Goal: Task Accomplishment & Management: Use online tool/utility

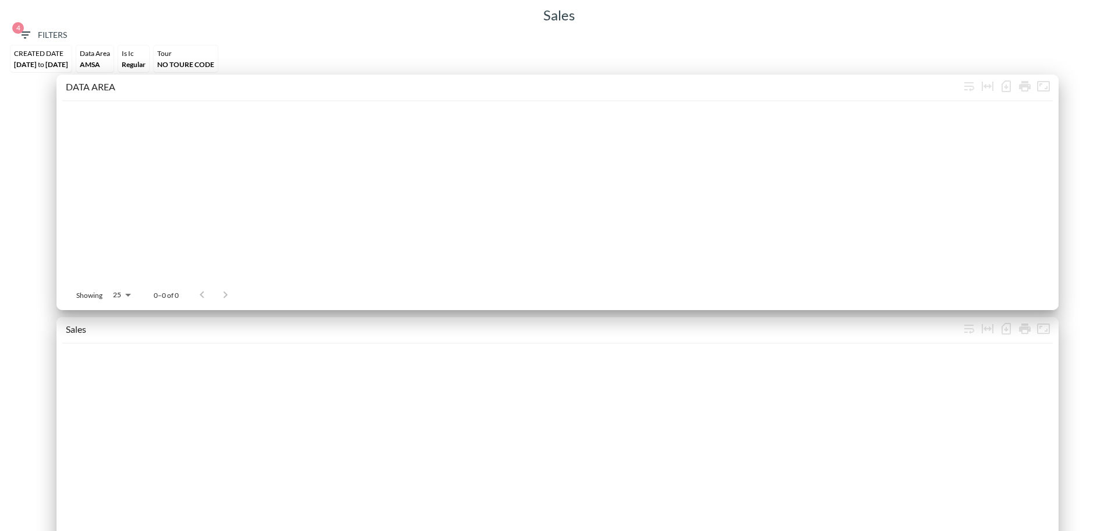
click at [47, 36] on span "4 Filters" at bounding box center [42, 35] width 49 height 15
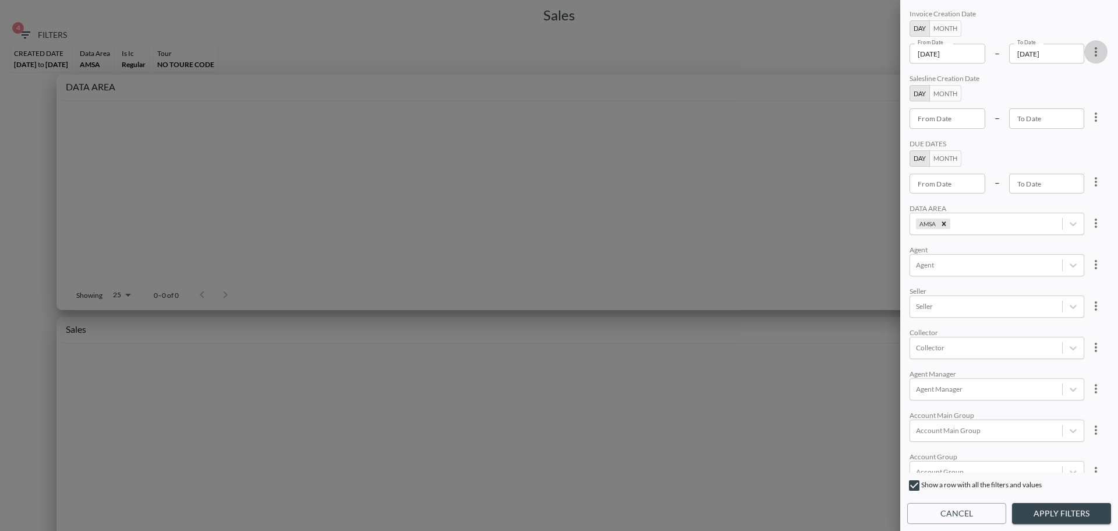
click at [1092, 52] on icon "more" at bounding box center [1096, 52] width 14 height 14
click at [1051, 83] on span "Clear" at bounding box center [1038, 79] width 29 height 14
type input "YYYY-MM-DD"
click at [955, 56] on input "YYYY-MM-DD" at bounding box center [948, 54] width 76 height 20
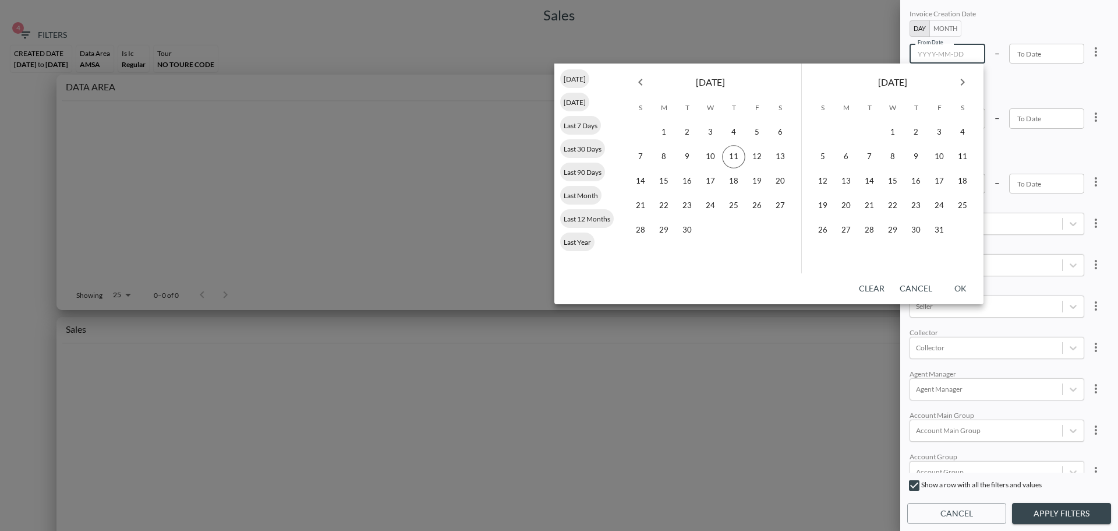
click at [644, 84] on icon "Previous month" at bounding box center [641, 82] width 14 height 14
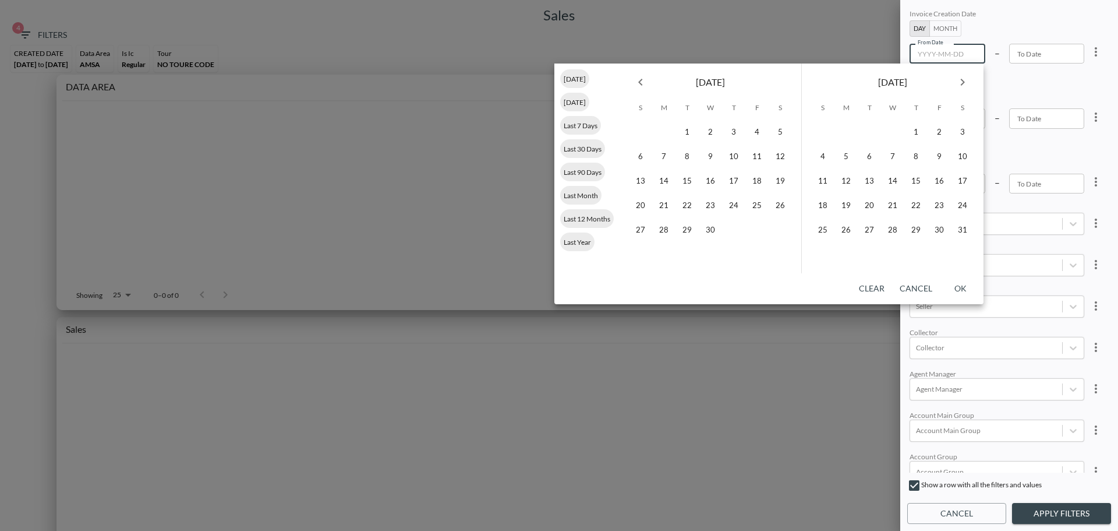
click at [644, 84] on icon "Previous month" at bounding box center [641, 82] width 14 height 14
click at [644, 83] on icon "Previous month" at bounding box center [641, 82] width 14 height 14
click at [718, 135] on button "1" at bounding box center [710, 132] width 23 height 23
type input "[DATE]"
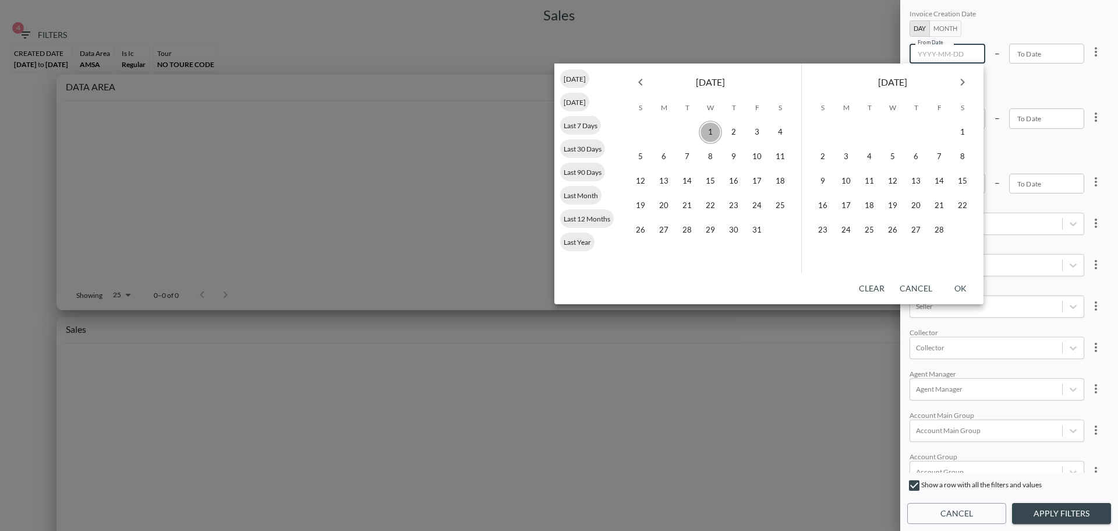
type input "YYYY-MM-DD"
click at [964, 89] on button "Next month" at bounding box center [962, 81] width 23 height 23
click at [964, 87] on icon "Next month" at bounding box center [963, 82] width 14 height 14
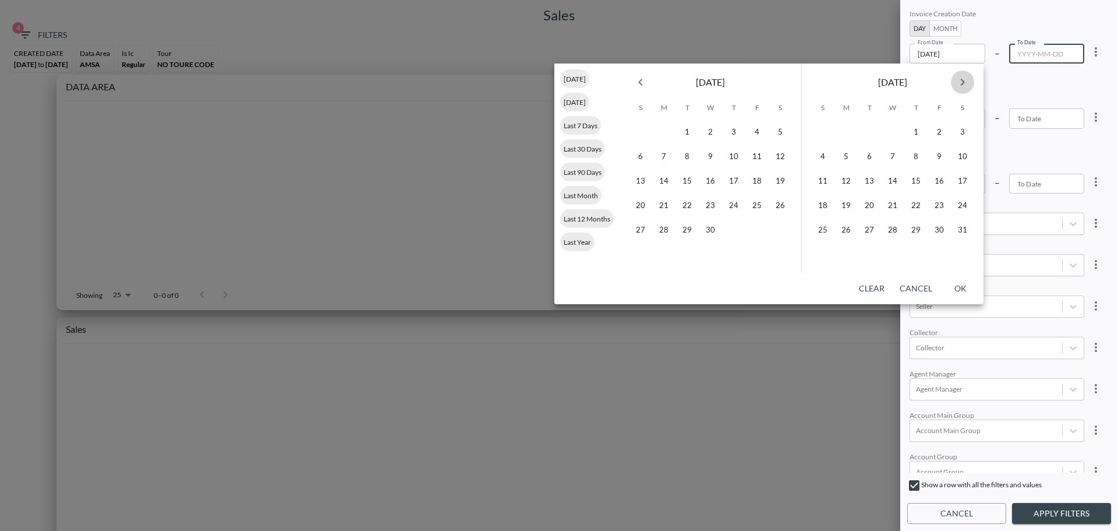
click at [964, 87] on icon "Next month" at bounding box center [963, 82] width 14 height 14
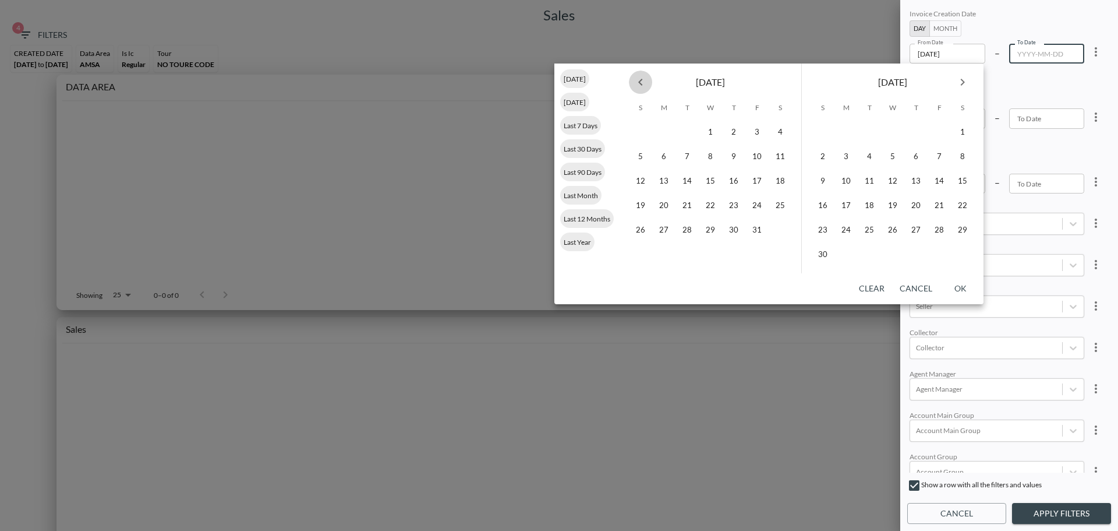
click at [634, 82] on icon "Previous month" at bounding box center [641, 82] width 14 height 14
drag, startPoint x: 714, startPoint y: 156, endPoint x: 710, endPoint y: 149, distance: 8.1
click at [714, 156] on button "10" at bounding box center [710, 156] width 23 height 23
type input "[DATE]"
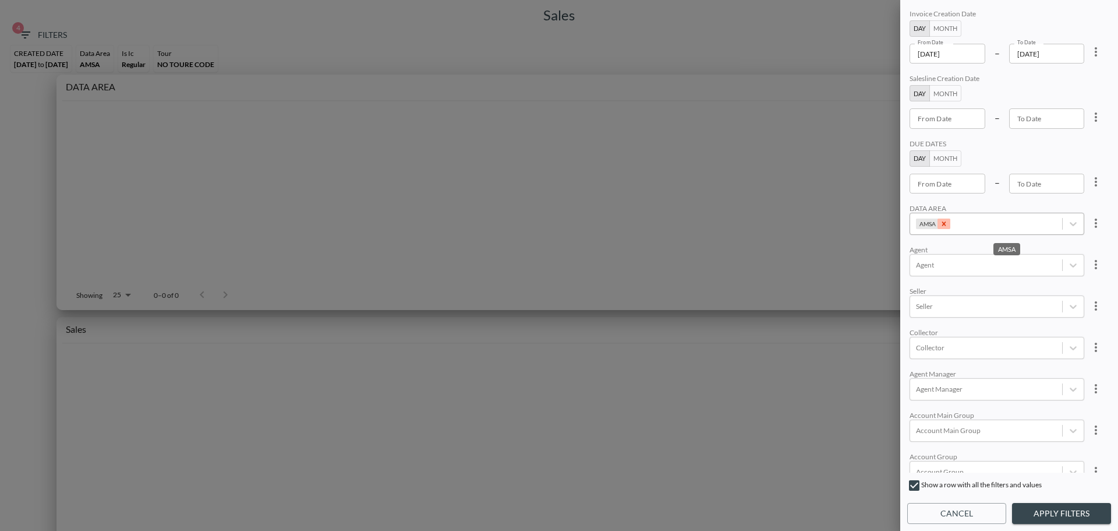
click at [943, 225] on icon "Remove AMSA" at bounding box center [944, 224] width 8 height 8
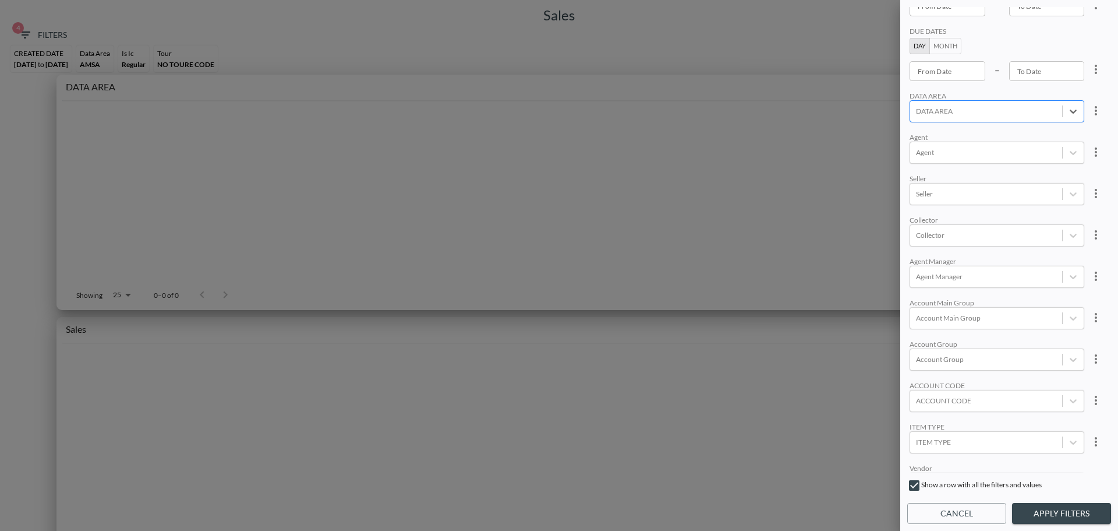
scroll to position [117, 0]
click at [980, 397] on div at bounding box center [986, 396] width 140 height 11
type input "GILAT"
click at [933, 399] on input "GILAT" at bounding box center [926, 396] width 20 height 9
click at [932, 398] on input "GILAT" at bounding box center [926, 396] width 20 height 9
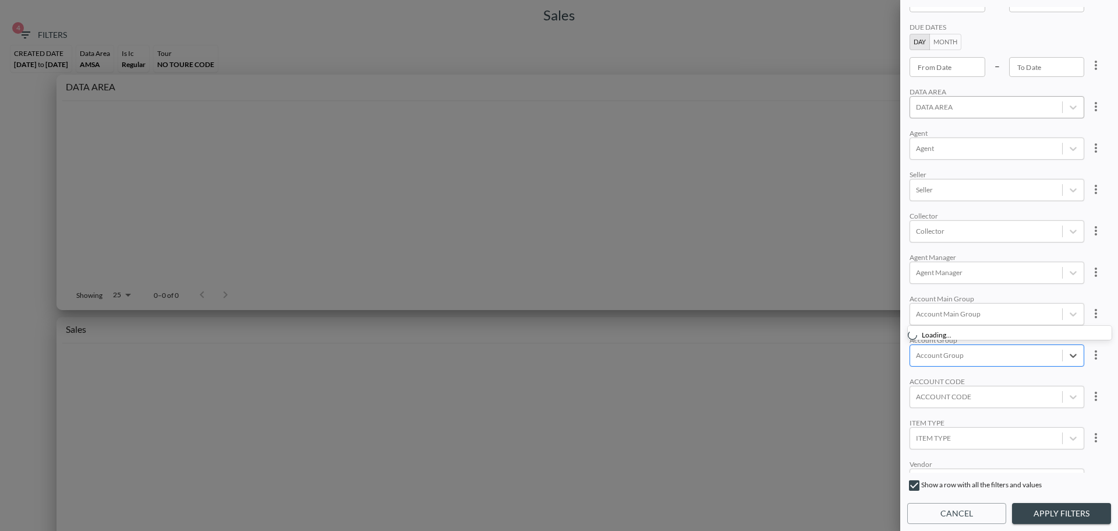
click at [971, 358] on div at bounding box center [986, 355] width 140 height 11
type input "G"
click at [937, 396] on div at bounding box center [986, 396] width 140 height 11
click at [891, 380] on div at bounding box center [559, 265] width 1118 height 531
click at [945, 394] on div "ACCOUNT CODE" at bounding box center [987, 397] width 152 height 16
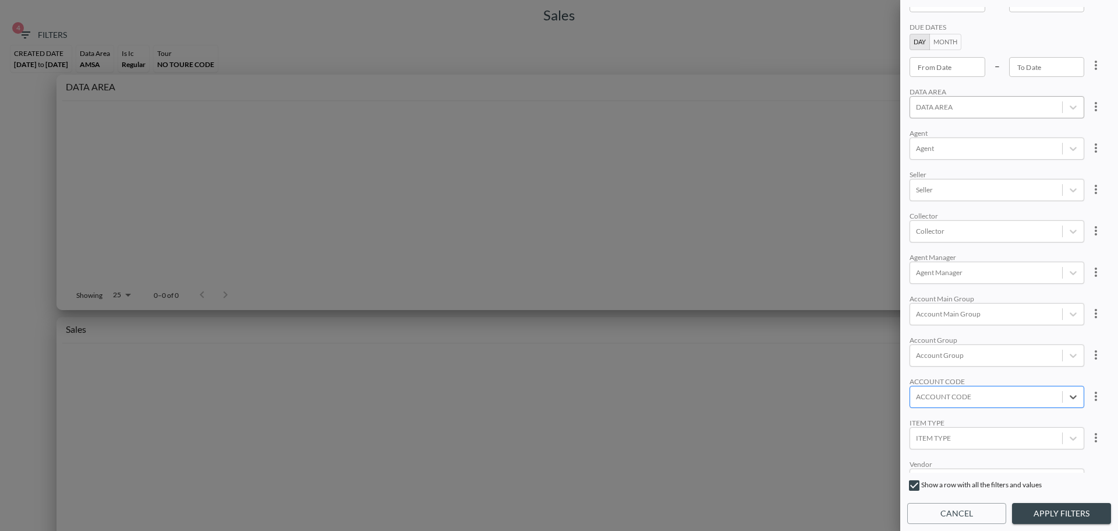
click at [945, 394] on div at bounding box center [986, 396] width 140 height 11
click at [994, 355] on div at bounding box center [986, 355] width 140 height 11
click at [945, 306] on div "Create "GILAT"" at bounding box center [1015, 314] width 204 height 18
type input "GILAT"
click at [1071, 510] on button "Apply Filters" at bounding box center [1061, 514] width 99 height 22
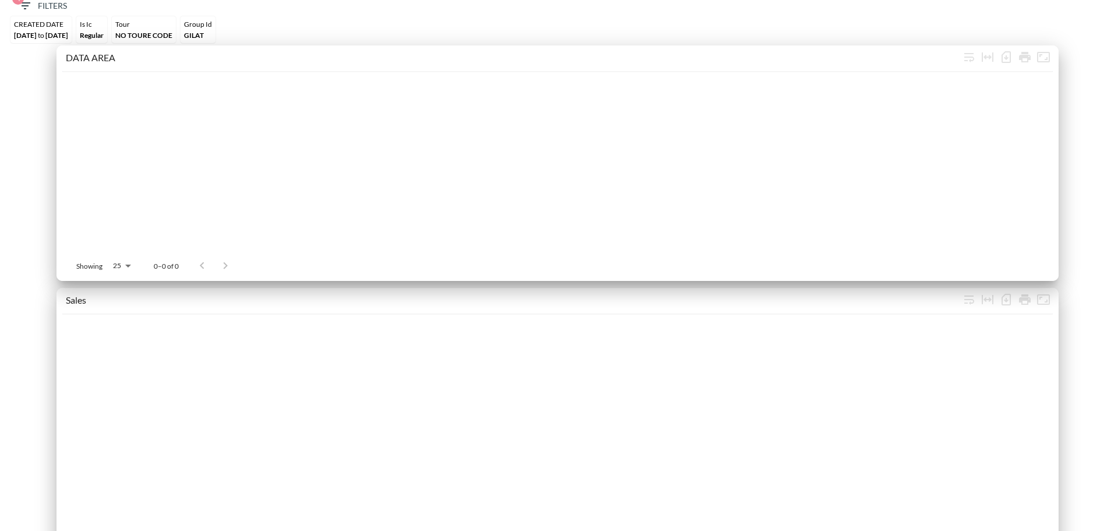
scroll to position [0, 0]
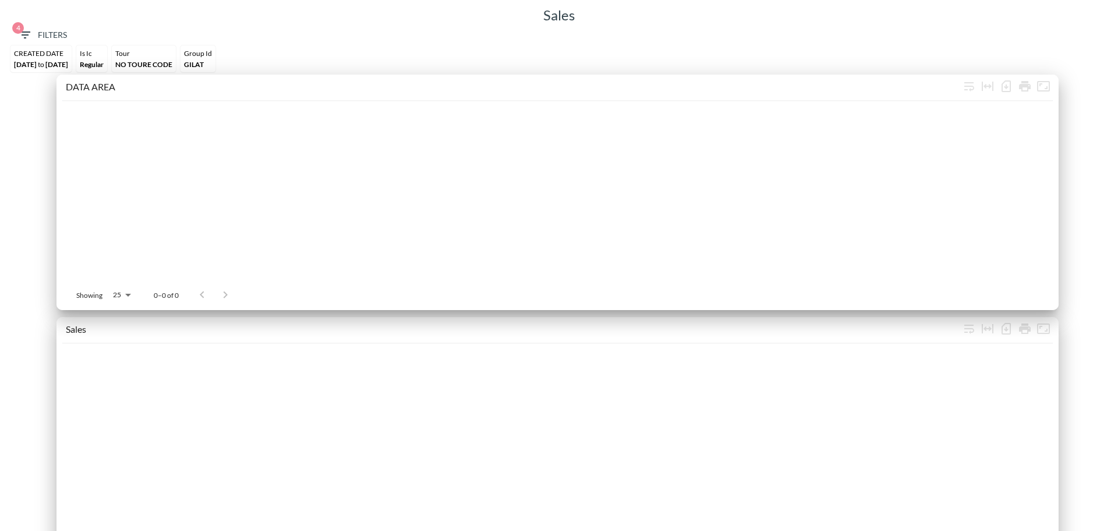
click at [38, 29] on span "4 Filters" at bounding box center [42, 35] width 49 height 15
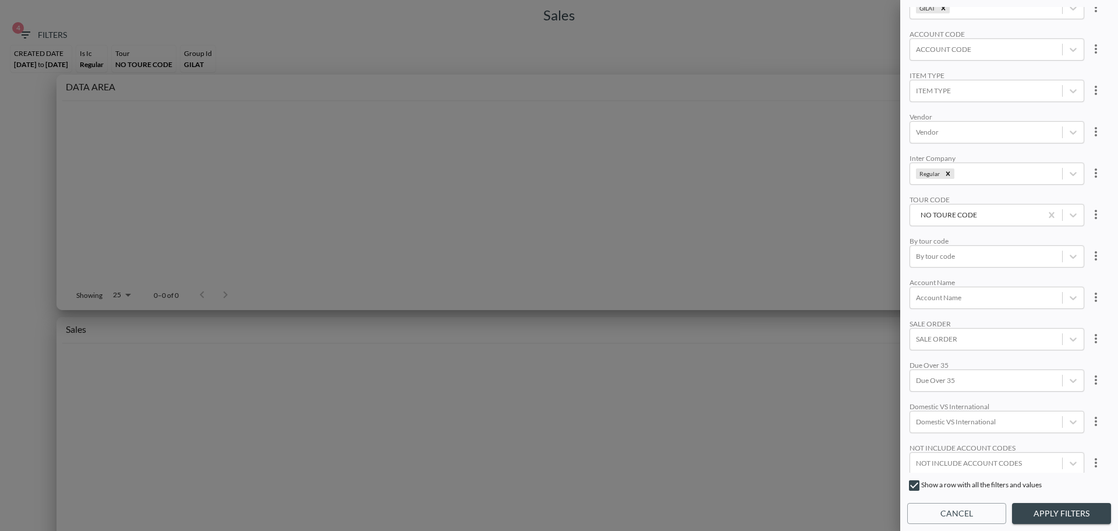
scroll to position [466, 0]
click at [1095, 214] on icon "more" at bounding box center [1096, 212] width 14 height 14
click at [1065, 235] on li "Clear" at bounding box center [1053, 238] width 105 height 21
click at [1089, 175] on icon "more" at bounding box center [1096, 171] width 14 height 14
click at [1056, 198] on li "Clear" at bounding box center [1053, 197] width 105 height 21
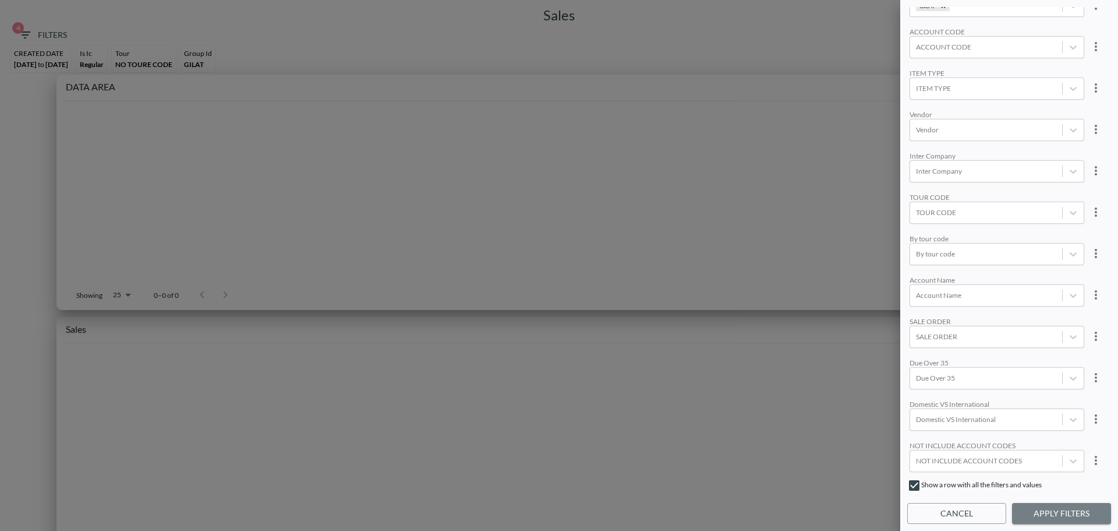
click at [1052, 509] on button "Apply Filters" at bounding box center [1061, 514] width 99 height 22
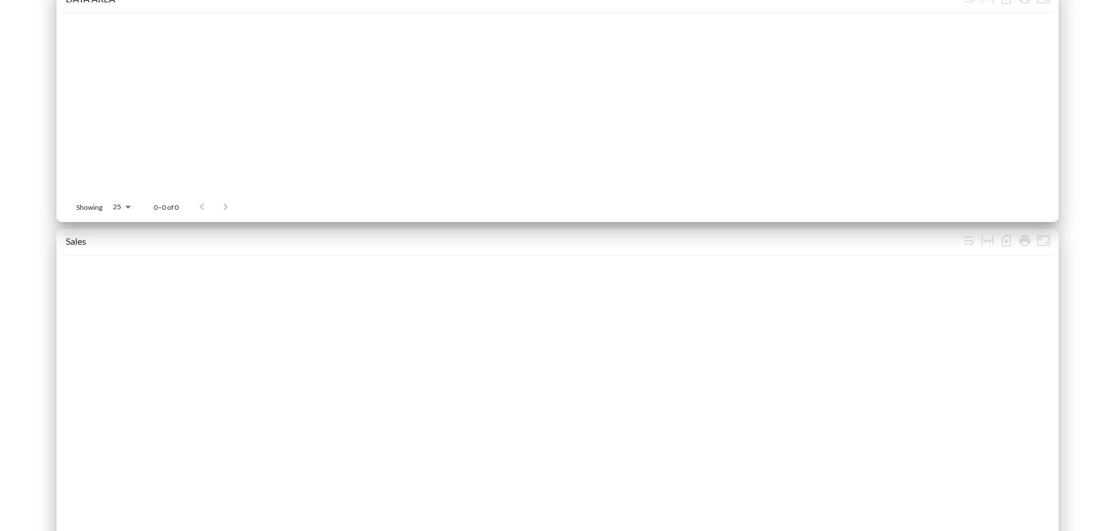
scroll to position [0, 0]
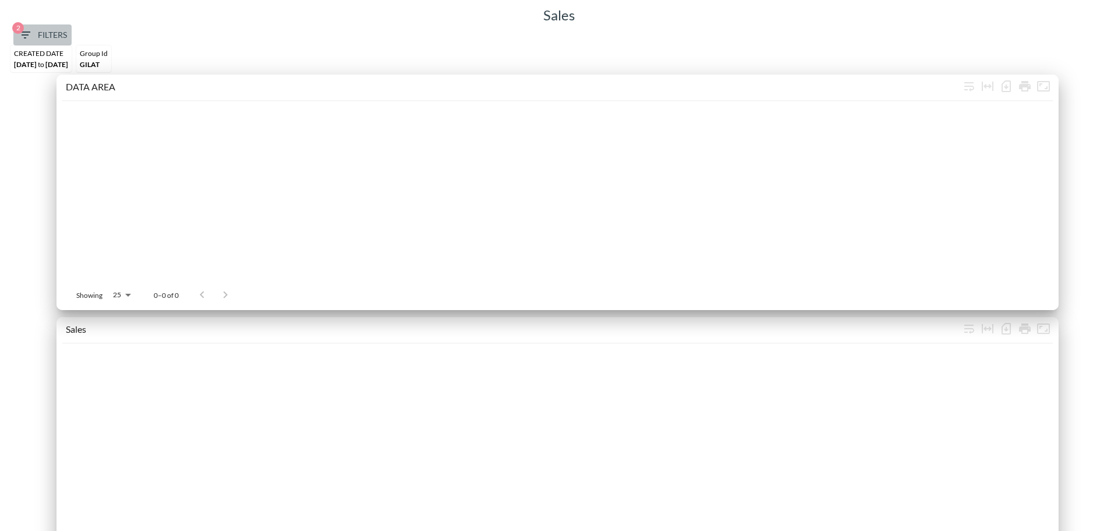
click at [54, 38] on span "2 Filters" at bounding box center [42, 35] width 49 height 15
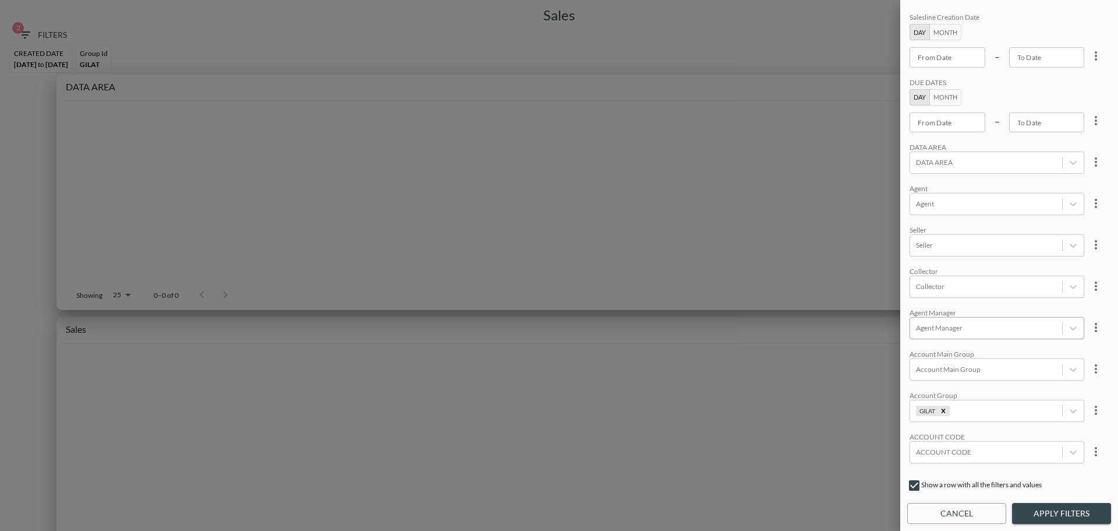
scroll to position [117, 0]
click at [941, 359] on icon "Remove GILAT" at bounding box center [944, 355] width 8 height 8
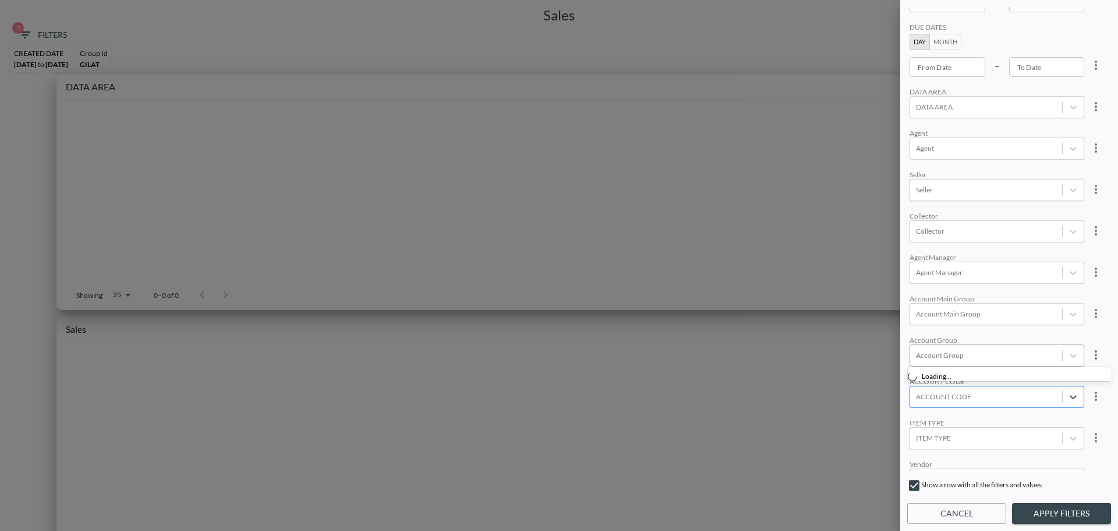
click at [949, 397] on div at bounding box center [986, 396] width 140 height 11
click at [940, 350] on div "Create "GILAT"" at bounding box center [1015, 355] width 204 height 18
type input "GILAT"
click at [1033, 510] on button "Apply Filters" at bounding box center [1061, 514] width 99 height 22
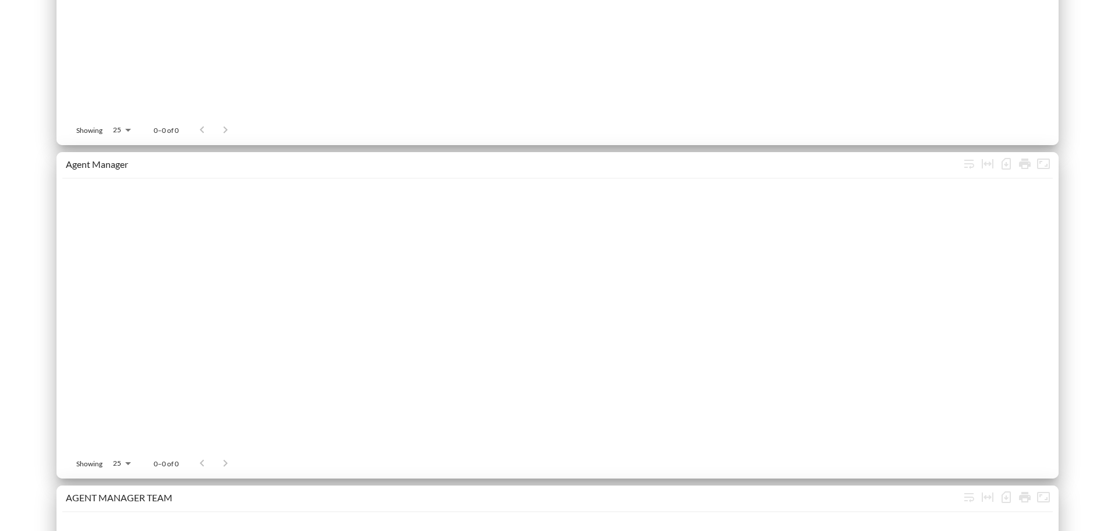
scroll to position [1631, 0]
